Goal: Information Seeking & Learning: Learn about a topic

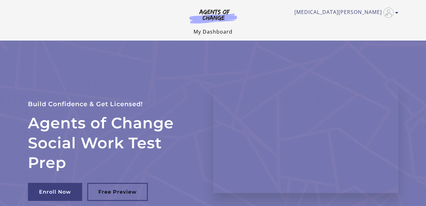
click at [205, 34] on link "My Dashboard" at bounding box center [212, 31] width 39 height 7
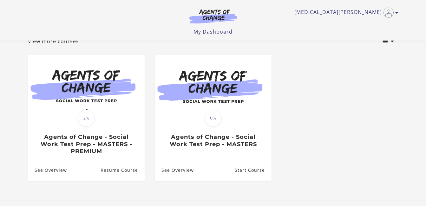
scroll to position [51, 0]
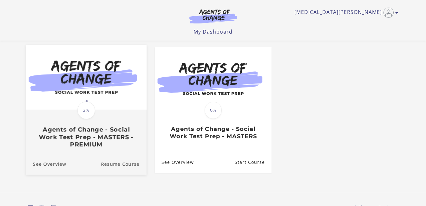
click at [78, 92] on img at bounding box center [86, 77] width 120 height 65
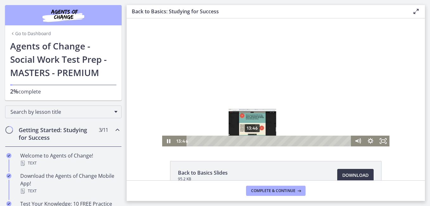
click at [250, 140] on div "13:46" at bounding box center [270, 141] width 157 height 11
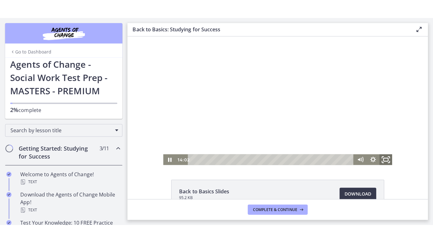
click at [382, 160] on rect "Fullscreen" at bounding box center [384, 159] width 4 height 3
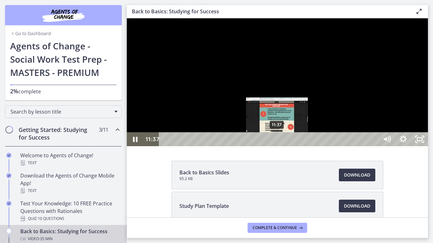
click at [277, 146] on div "11:37" at bounding box center [270, 139] width 210 height 14
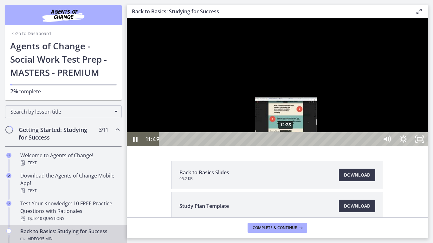
click at [286, 146] on div "12:33" at bounding box center [270, 139] width 210 height 14
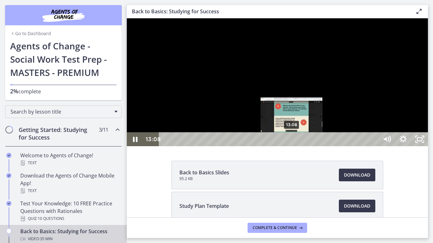
click at [292, 146] on div "13:08" at bounding box center [270, 139] width 210 height 14
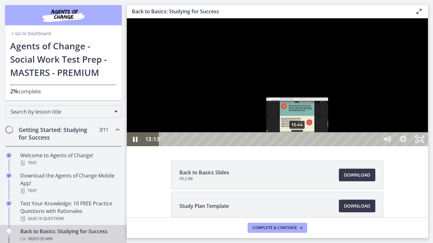
click at [298, 146] on div "13:44" at bounding box center [270, 139] width 210 height 14
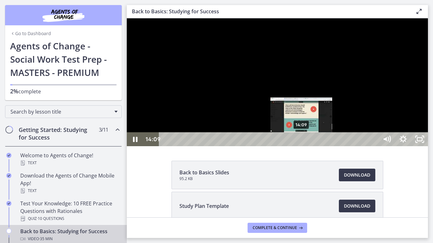
click at [302, 146] on div "14:09" at bounding box center [270, 139] width 210 height 14
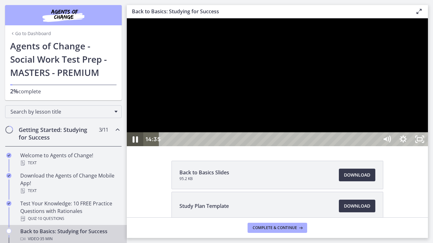
click at [136, 148] on icon "Pause" at bounding box center [135, 139] width 20 height 17
click at [137, 146] on icon "Play Video" at bounding box center [135, 139] width 16 height 14
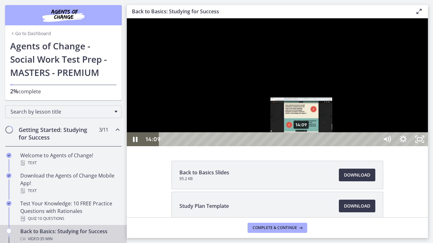
click at [302, 146] on div "14:09" at bounding box center [270, 139] width 210 height 14
click at [305, 146] on div "14:27" at bounding box center [270, 139] width 210 height 14
click at [305, 142] on div "Playbar" at bounding box center [304, 139] width 5 height 5
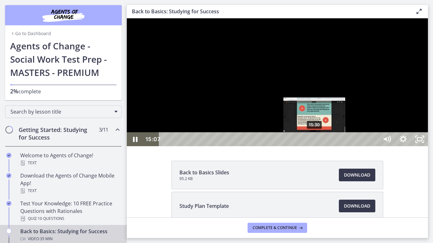
click at [315, 146] on div "15:30" at bounding box center [270, 139] width 210 height 14
click at [319, 146] on div "15:54" at bounding box center [270, 139] width 210 height 14
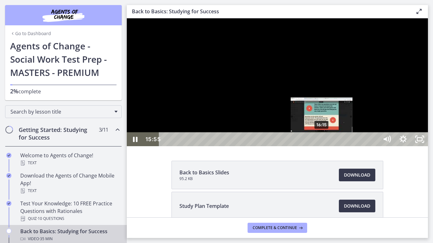
click at [322, 146] on div "16:15" at bounding box center [270, 139] width 210 height 14
click at [325, 146] on div "16:35" at bounding box center [270, 139] width 210 height 14
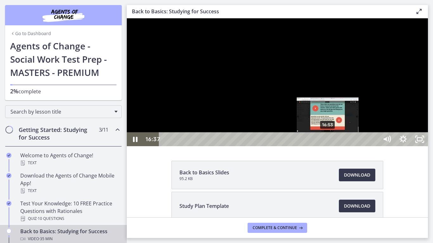
click at [328, 146] on div "16:53" at bounding box center [270, 139] width 210 height 14
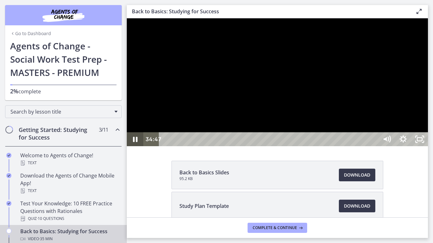
click at [136, 146] on icon "Pause" at bounding box center [135, 139] width 16 height 14
click at [136, 143] on icon "Play Video" at bounding box center [135, 139] width 5 height 7
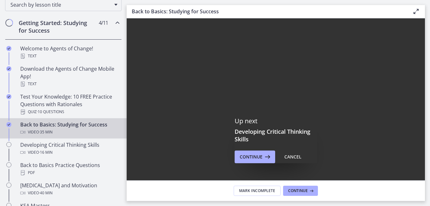
scroll to position [110, 0]
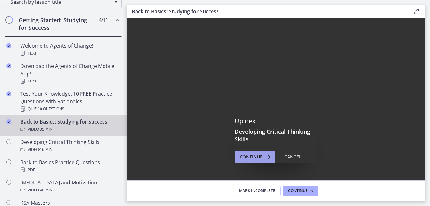
click at [245, 156] on span "Continue" at bounding box center [251, 157] width 23 height 8
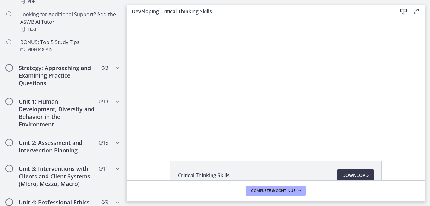
scroll to position [235, 0]
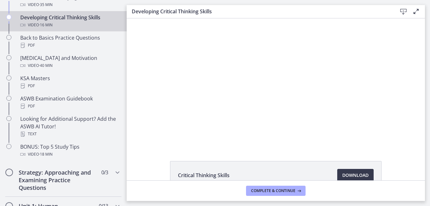
drag, startPoint x: 124, startPoint y: 55, endPoint x: 9, endPoint y: 66, distance: 115.6
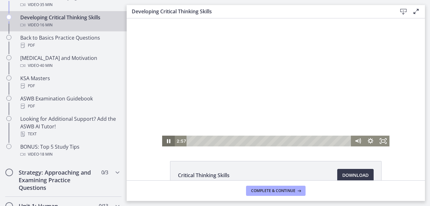
click at [166, 140] on icon "Pause" at bounding box center [168, 141] width 13 height 11
click at [167, 141] on icon "Play Video" at bounding box center [169, 141] width 4 height 5
click at [167, 140] on icon "Pause" at bounding box center [169, 141] width 4 height 5
click at [167, 140] on icon "Play Video" at bounding box center [169, 141] width 4 height 5
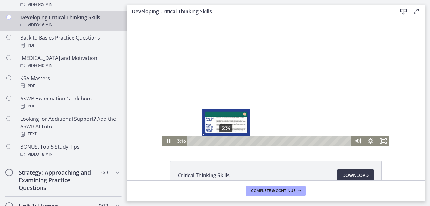
click at [224, 142] on div "3:34" at bounding box center [270, 141] width 157 height 11
click at [227, 141] on div "3:54" at bounding box center [270, 141] width 157 height 11
click at [229, 142] on div "4:07" at bounding box center [270, 141] width 157 height 11
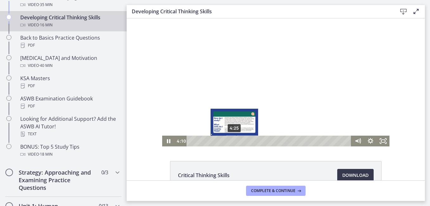
click at [232, 140] on div "4:25" at bounding box center [270, 141] width 157 height 11
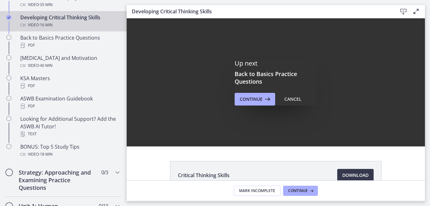
scroll to position [0, 0]
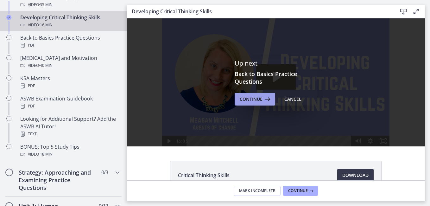
click at [250, 101] on span "Continue" at bounding box center [251, 99] width 23 height 8
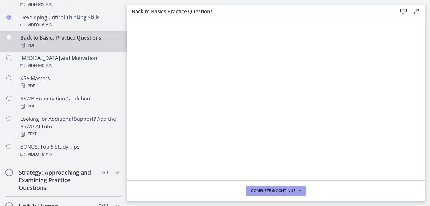
click at [279, 189] on span "Complete & continue" at bounding box center [273, 190] width 44 height 5
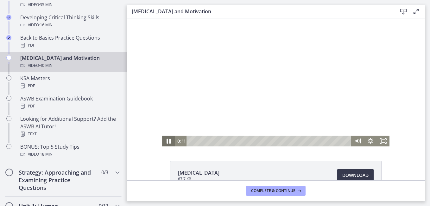
click at [167, 139] on icon "Pause" at bounding box center [169, 141] width 4 height 5
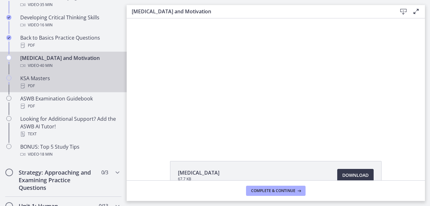
click at [48, 84] on div "PDF" at bounding box center [69, 86] width 99 height 8
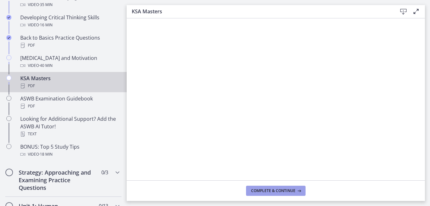
click at [289, 191] on span "Complete & continue" at bounding box center [273, 190] width 44 height 5
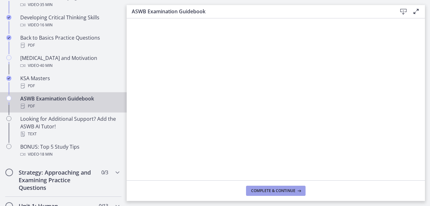
click at [283, 188] on span "Complete & continue" at bounding box center [273, 190] width 44 height 5
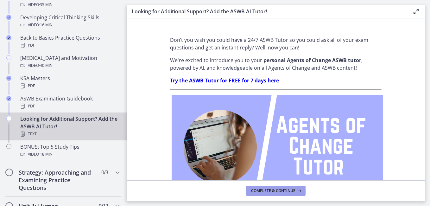
click at [283, 188] on span "Complete & continue" at bounding box center [273, 190] width 44 height 5
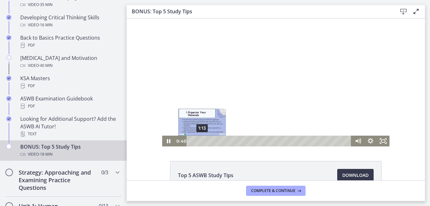
click at [200, 140] on div "1:13" at bounding box center [270, 141] width 157 height 11
click at [206, 141] on div "1:52" at bounding box center [270, 141] width 157 height 11
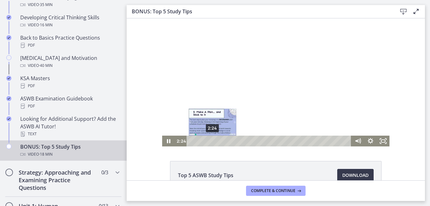
click at [210, 141] on div "2:24" at bounding box center [270, 141] width 157 height 11
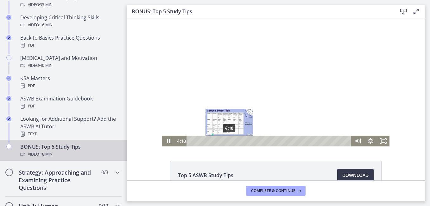
click at [227, 140] on div "4:18" at bounding box center [270, 141] width 157 height 11
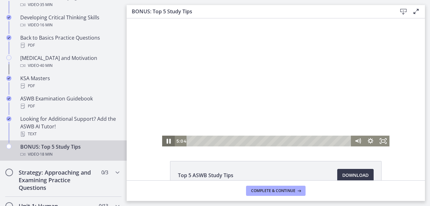
click at [167, 141] on icon "Pause" at bounding box center [169, 141] width 4 height 5
click at [166, 139] on icon "Play Video" at bounding box center [169, 141] width 13 height 11
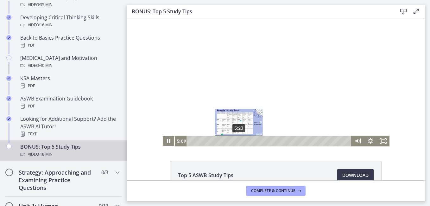
click at [237, 139] on div "5:23" at bounding box center [270, 141] width 157 height 11
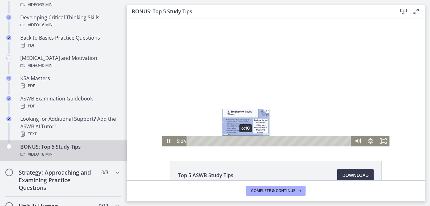
click at [244, 141] on div "6:10" at bounding box center [270, 141] width 157 height 11
click at [250, 142] on div "6:55" at bounding box center [270, 141] width 157 height 11
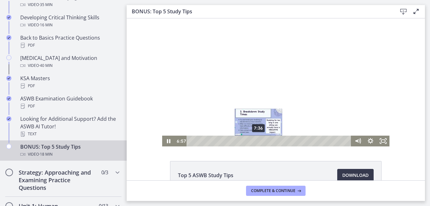
click at [256, 141] on div "7:36" at bounding box center [270, 141] width 157 height 11
click at [261, 140] on div "8:06" at bounding box center [270, 141] width 157 height 11
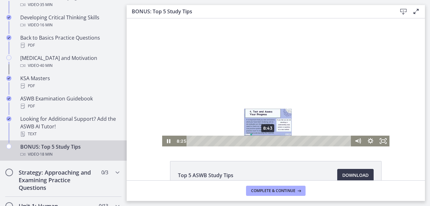
click at [266, 140] on div "8:43" at bounding box center [270, 141] width 157 height 11
click at [271, 139] on div "9:13" at bounding box center [270, 141] width 157 height 11
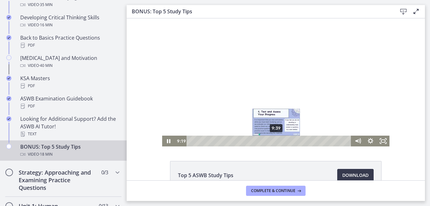
click at [274, 140] on div "9:39" at bounding box center [270, 141] width 157 height 11
click at [279, 141] on div "10:09" at bounding box center [270, 141] width 157 height 11
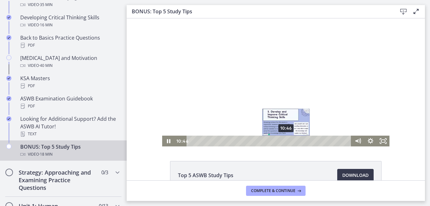
click at [284, 140] on div "10:46" at bounding box center [270, 141] width 157 height 11
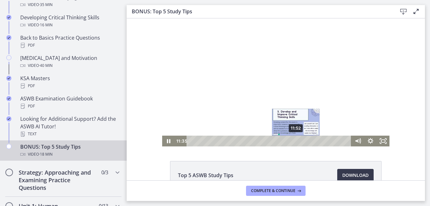
click at [294, 140] on div "11:52" at bounding box center [270, 141] width 157 height 11
click at [297, 141] on div "12:14" at bounding box center [270, 141] width 157 height 11
click at [301, 140] on div "12:38" at bounding box center [270, 141] width 157 height 11
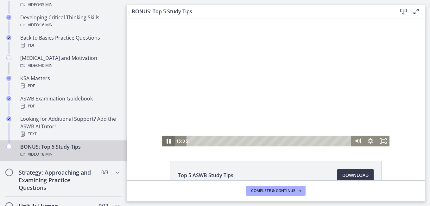
click at [168, 139] on icon "Pause" at bounding box center [169, 141] width 4 height 5
